Goal: Information Seeking & Learning: Find specific fact

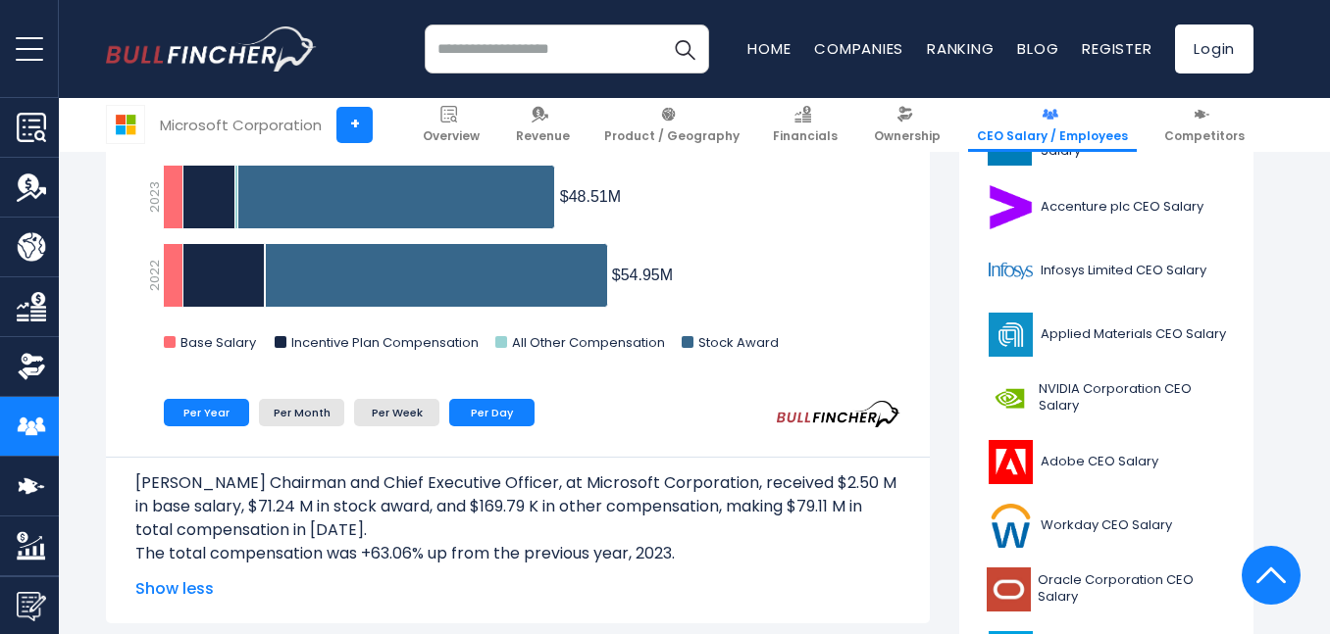
scroll to position [843, 0]
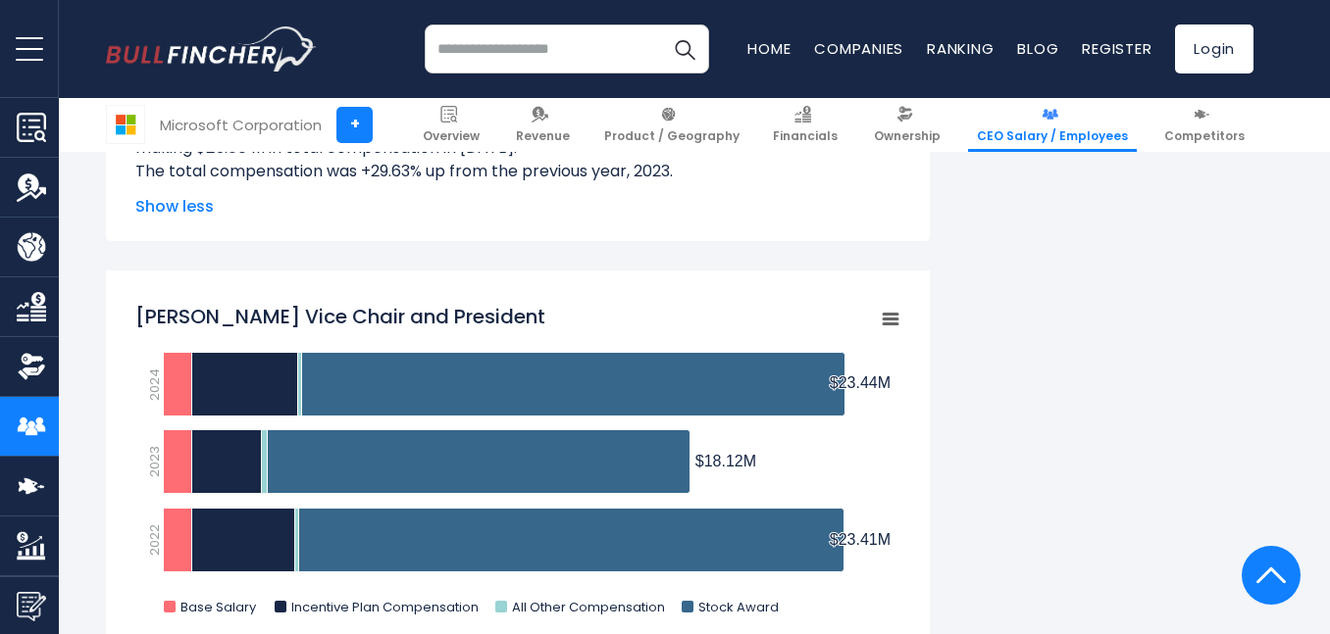
scroll to position [340, 0]
